Goal: Entertainment & Leisure: Consume media (video, audio)

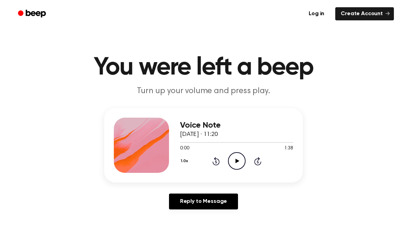
click at [234, 158] on icon "Play Audio" at bounding box center [237, 161] width 18 height 18
click at [233, 165] on icon "Pause Audio" at bounding box center [237, 161] width 18 height 18
click at [234, 162] on icon "Play Audio" at bounding box center [237, 161] width 18 height 18
click at [236, 162] on icon at bounding box center [236, 161] width 3 height 4
click at [232, 159] on icon "Play Audio" at bounding box center [237, 161] width 18 height 18
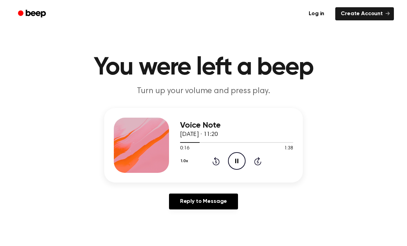
click at [240, 159] on icon "Pause Audio" at bounding box center [237, 161] width 18 height 18
click at [197, 145] on span at bounding box center [198, 143] width 6 height 6
click at [309, 103] on main "You were left a beep Turn up your volume and press play. Voice Note [DATE] · 11…" at bounding box center [203, 213] width 407 height 426
click at [295, 110] on div "Voice Note [DATE] · 11:20 0:14 1:38 Your browser does not support the [object O…" at bounding box center [203, 145] width 199 height 75
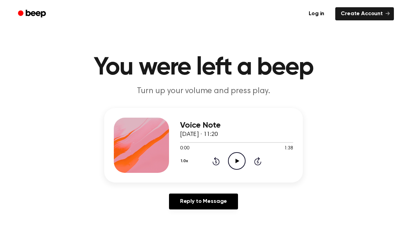
click at [234, 165] on icon "Play Audio" at bounding box center [237, 161] width 18 height 18
click at [236, 160] on icon at bounding box center [236, 161] width 3 height 4
click at [238, 156] on icon "Play Audio" at bounding box center [237, 161] width 18 height 18
click at [240, 171] on div "Voice Note 10 October 2025 · 11:20 0:14 1:38 Your browser does not support the …" at bounding box center [236, 145] width 113 height 55
click at [241, 162] on icon "Pause Audio" at bounding box center [237, 161] width 18 height 18
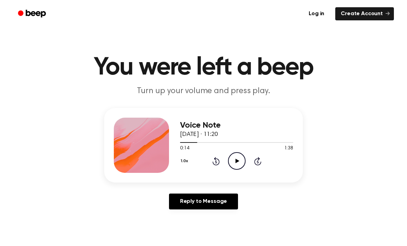
click at [237, 161] on icon at bounding box center [237, 161] width 4 height 4
click at [240, 159] on icon "Pause Audio" at bounding box center [237, 161] width 18 height 18
click at [236, 152] on icon "Play Audio" at bounding box center [237, 161] width 18 height 18
click at [236, 156] on icon "Pause Audio" at bounding box center [237, 161] width 18 height 18
click at [240, 156] on icon "Play Audio" at bounding box center [237, 161] width 18 height 18
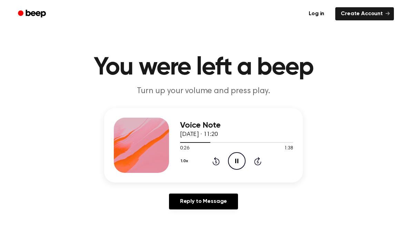
click at [210, 142] on span at bounding box center [208, 143] width 6 height 6
click at [214, 143] on span at bounding box center [215, 143] width 6 height 6
click at [217, 142] on span at bounding box center [216, 143] width 6 height 6
click at [217, 164] on icon "Rewind 5 seconds" at bounding box center [216, 161] width 8 height 9
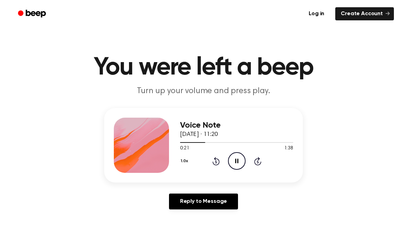
click at [216, 162] on icon "Rewind 5 seconds" at bounding box center [216, 161] width 8 height 9
click at [237, 162] on icon at bounding box center [236, 161] width 3 height 4
click at [240, 159] on icon "Play Audio" at bounding box center [237, 161] width 18 height 18
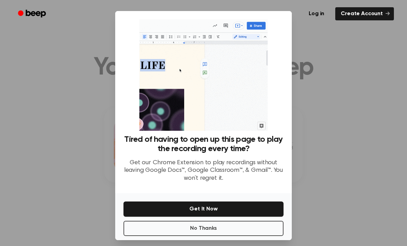
click at [243, 236] on button "No Thanks" at bounding box center [204, 228] width 160 height 15
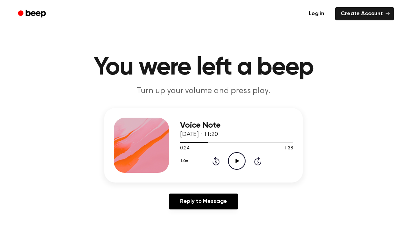
click at [237, 161] on icon at bounding box center [237, 161] width 4 height 4
click at [236, 165] on icon "Pause Audio" at bounding box center [237, 161] width 18 height 18
click at [213, 161] on icon "Rewind 5 seconds" at bounding box center [216, 161] width 8 height 9
click at [237, 159] on icon "Play Audio" at bounding box center [237, 161] width 18 height 18
click at [235, 163] on icon at bounding box center [236, 161] width 3 height 4
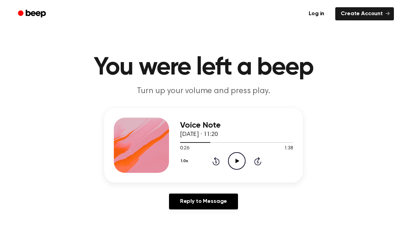
click at [237, 159] on icon "Play Audio" at bounding box center [237, 161] width 18 height 18
click at [240, 157] on icon "Pause Audio" at bounding box center [237, 161] width 18 height 18
click at [240, 160] on icon "Play Audio" at bounding box center [237, 161] width 18 height 18
click at [236, 157] on icon "Pause Audio" at bounding box center [237, 161] width 18 height 18
click at [237, 157] on icon "Play Audio" at bounding box center [237, 161] width 18 height 18
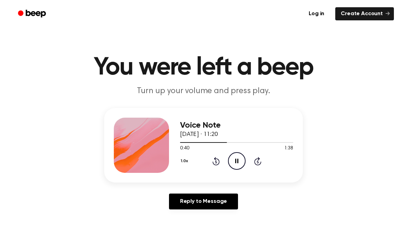
click at [236, 167] on icon "Pause Audio" at bounding box center [237, 161] width 18 height 18
click at [242, 160] on icon "Play Audio" at bounding box center [237, 161] width 18 height 18
click at [232, 160] on icon "Pause Audio" at bounding box center [237, 161] width 18 height 18
click at [242, 159] on icon "Play Audio" at bounding box center [237, 161] width 18 height 18
click at [240, 156] on icon "Pause Audio" at bounding box center [237, 161] width 18 height 18
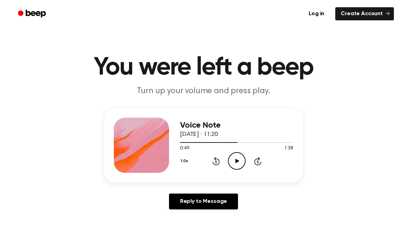
click at [245, 165] on icon "Play Audio" at bounding box center [237, 161] width 18 height 18
click at [235, 161] on icon at bounding box center [236, 161] width 3 height 4
click at [216, 163] on icon "Rewind 5 seconds" at bounding box center [216, 161] width 8 height 9
click at [216, 161] on icon at bounding box center [216, 161] width 2 height 3
click at [237, 159] on icon "Play Audio" at bounding box center [237, 161] width 18 height 18
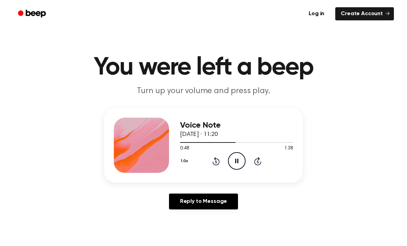
click at [240, 164] on icon "Pause Audio" at bounding box center [237, 161] width 18 height 18
click at [236, 165] on icon "Play Audio" at bounding box center [237, 161] width 18 height 18
click at [240, 156] on icon "Pause Audio" at bounding box center [237, 161] width 18 height 18
click at [246, 162] on div "1.0x Rewind 5 seconds Play Audio Skip 5 seconds" at bounding box center [236, 161] width 113 height 18
click at [242, 160] on icon "Play Audio" at bounding box center [237, 161] width 18 height 18
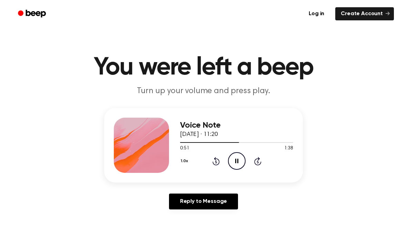
click at [241, 160] on icon "Pause Audio" at bounding box center [237, 161] width 18 height 18
click at [238, 154] on icon "Play Audio" at bounding box center [237, 161] width 18 height 18
click at [237, 162] on icon "Pause Audio" at bounding box center [237, 161] width 18 height 18
click at [233, 159] on icon "Play Audio" at bounding box center [237, 161] width 18 height 18
click at [268, 167] on div "1.0x Rewind 5 seconds Pause Audio Skip 5 seconds" at bounding box center [236, 161] width 113 height 18
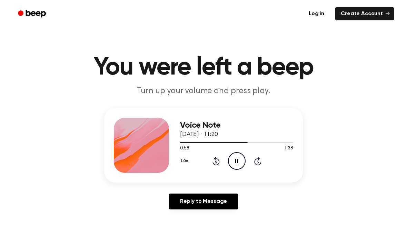
click at [239, 162] on icon "Pause Audio" at bounding box center [237, 161] width 18 height 18
click at [242, 160] on icon "Play Audio" at bounding box center [237, 161] width 18 height 18
click at [241, 154] on icon "Pause Audio" at bounding box center [237, 161] width 18 height 18
click at [237, 160] on icon at bounding box center [237, 161] width 4 height 4
click at [238, 160] on icon at bounding box center [236, 161] width 3 height 4
